Goal: Information Seeking & Learning: Learn about a topic

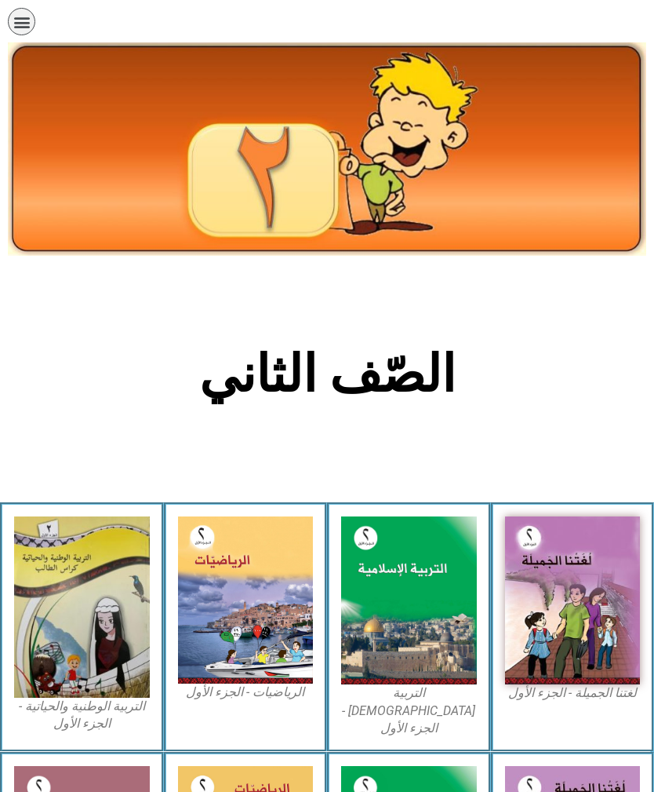
scroll to position [186, 0]
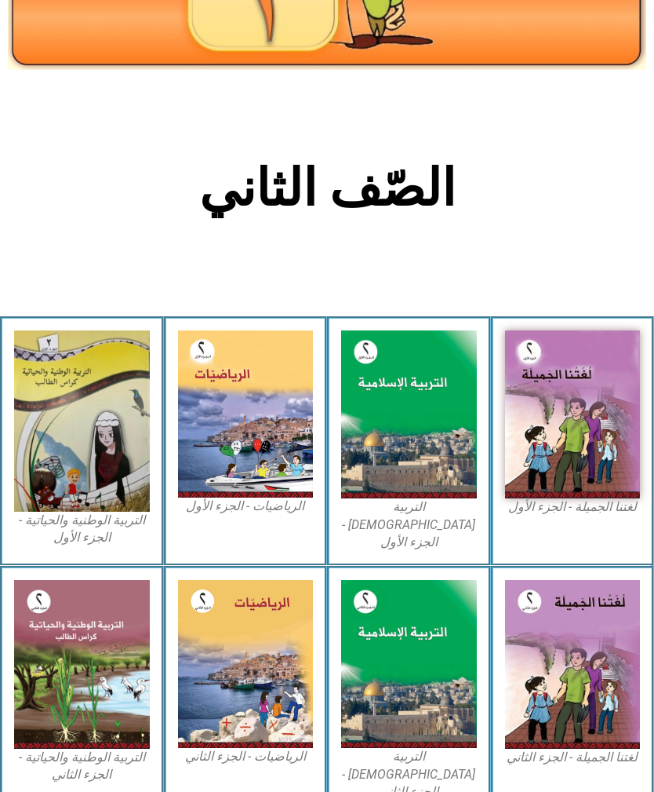
click at [538, 385] on img at bounding box center [573, 414] width 136 height 168
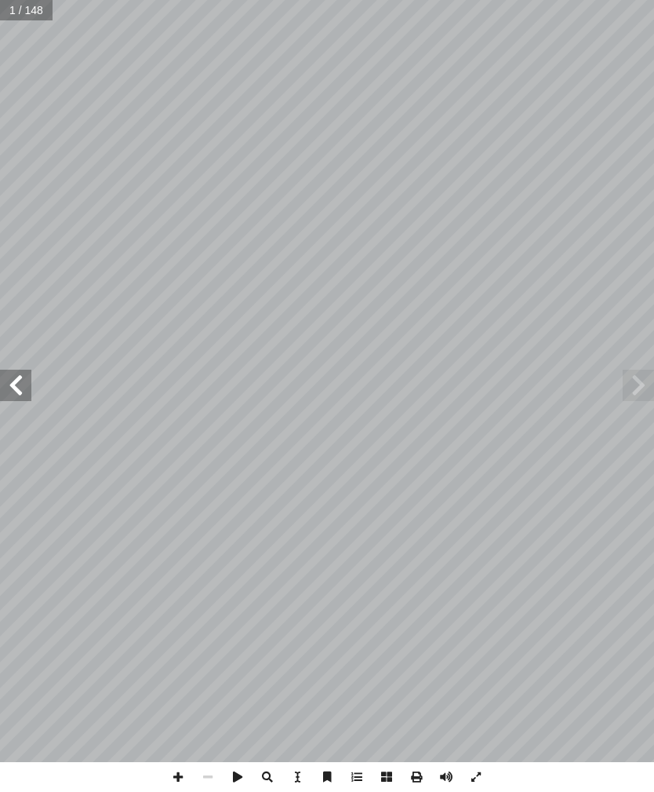
click at [20, 381] on span at bounding box center [15, 385] width 31 height 31
click at [31, 387] on span at bounding box center [15, 385] width 31 height 31
click at [5, 384] on span at bounding box center [15, 385] width 31 height 31
click at [11, 387] on span at bounding box center [15, 385] width 31 height 31
click at [8, 386] on span at bounding box center [15, 385] width 31 height 31
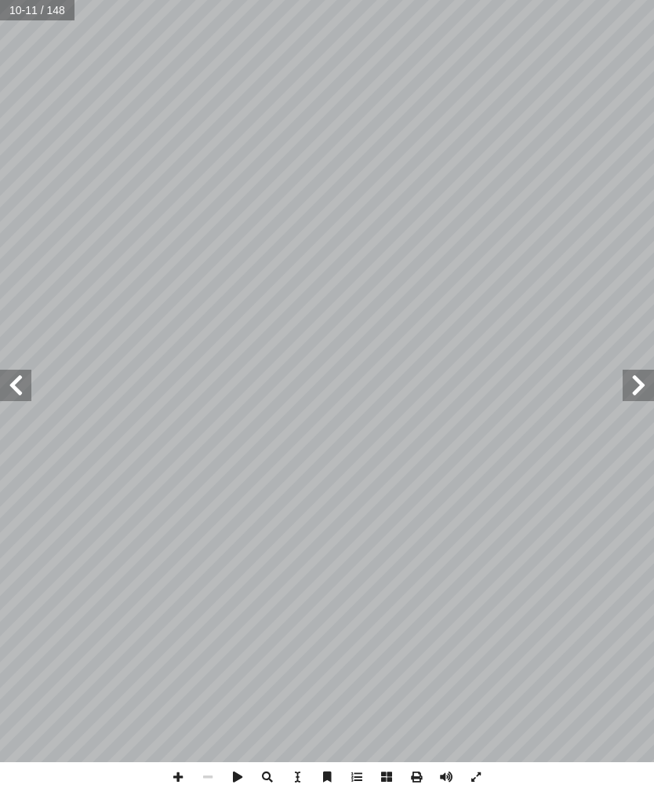
click at [15, 370] on span at bounding box center [15, 385] width 31 height 31
click at [24, 383] on span at bounding box center [15, 385] width 31 height 31
click at [18, 375] on span at bounding box center [15, 385] width 31 height 31
click at [20, 379] on span at bounding box center [15, 385] width 31 height 31
click at [24, 384] on span at bounding box center [15, 385] width 31 height 31
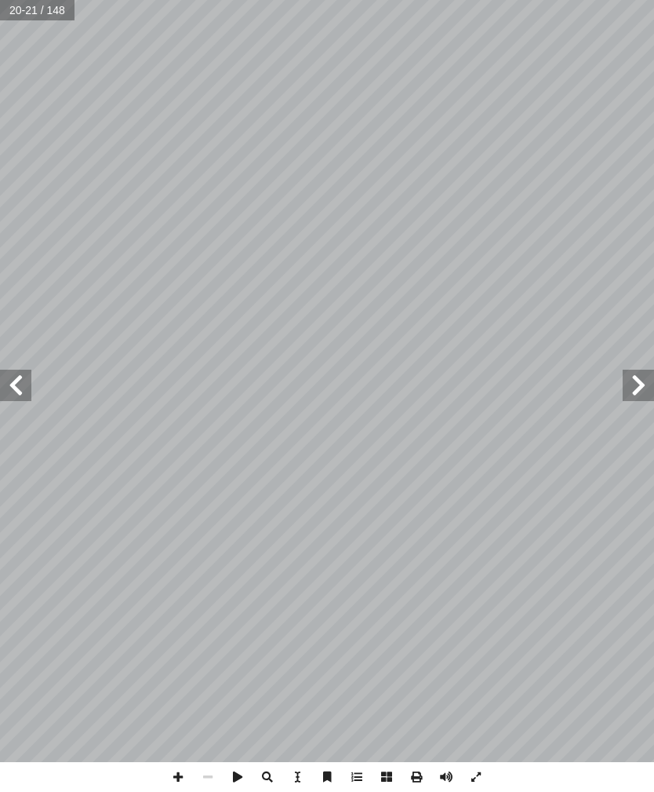
click at [24, 381] on span at bounding box center [15, 385] width 31 height 31
click at [19, 380] on span at bounding box center [15, 385] width 31 height 31
click at [15, 384] on span at bounding box center [15, 385] width 31 height 31
click at [10, 382] on span at bounding box center [15, 385] width 31 height 31
click at [18, 375] on span at bounding box center [15, 385] width 31 height 31
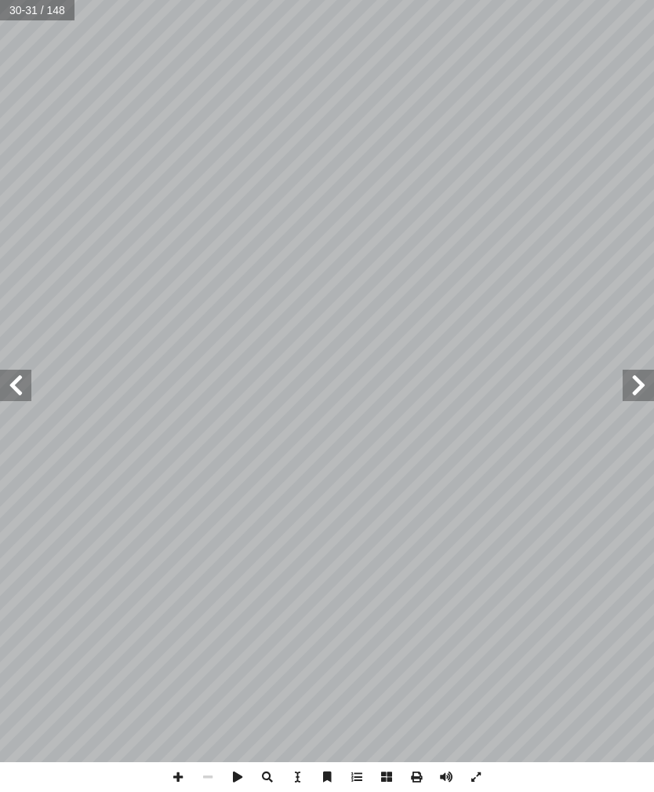
click at [14, 376] on span at bounding box center [15, 385] width 31 height 31
click at [23, 395] on span at bounding box center [15, 385] width 31 height 31
click at [8, 393] on span at bounding box center [15, 385] width 31 height 31
click at [10, 390] on span at bounding box center [15, 385] width 31 height 31
click at [9, 381] on span at bounding box center [15, 385] width 31 height 31
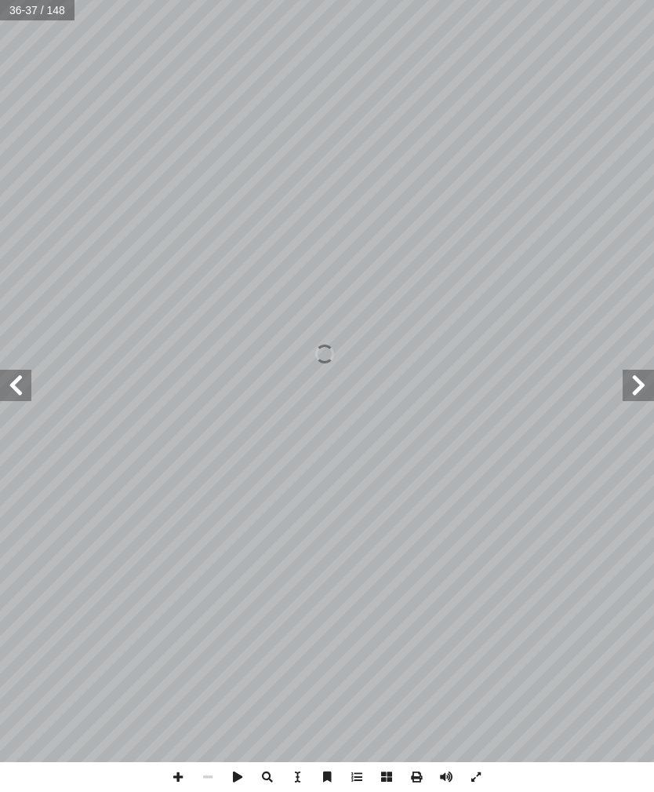
click at [9, 380] on span at bounding box center [15, 385] width 31 height 31
click at [20, 393] on span at bounding box center [15, 385] width 31 height 31
